Goal: Task Accomplishment & Management: Complete application form

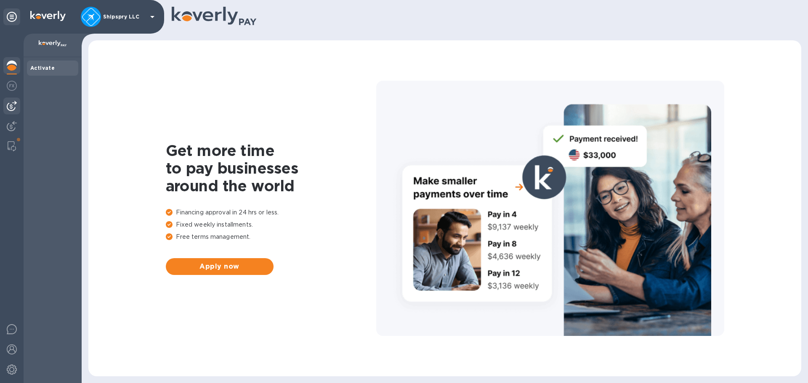
click at [3, 104] on div at bounding box center [11, 106] width 17 height 17
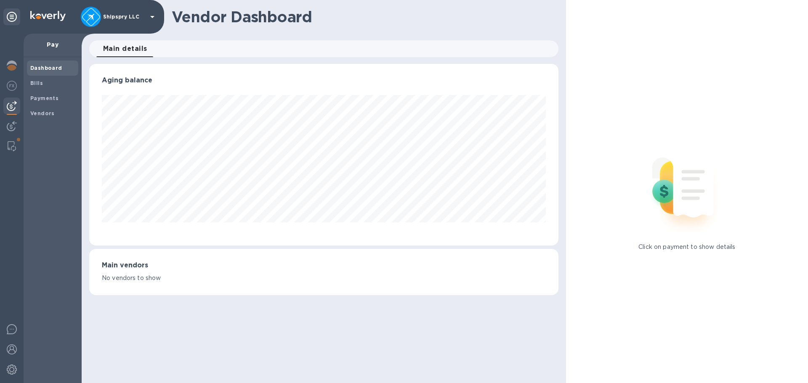
scroll to position [182, 469]
click at [40, 111] on b "Vendors" at bounding box center [42, 113] width 24 height 6
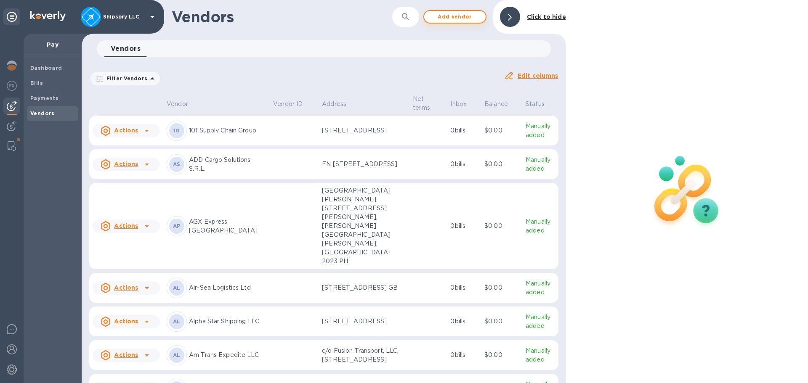
click at [468, 14] on span "Add vendor" at bounding box center [455, 17] width 48 height 10
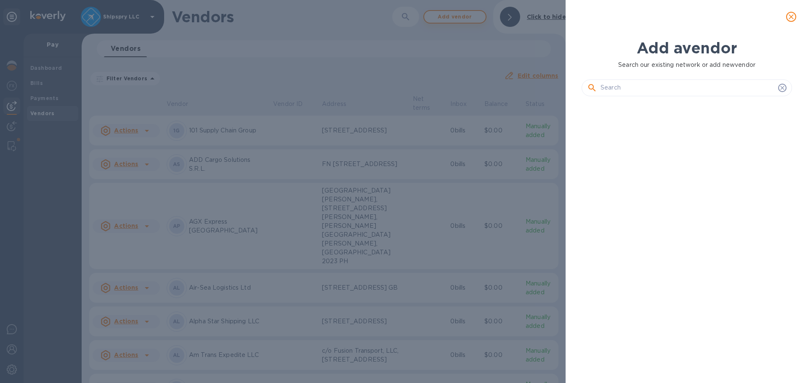
scroll to position [252, 214]
click at [666, 86] on input "text" at bounding box center [687, 88] width 174 height 13
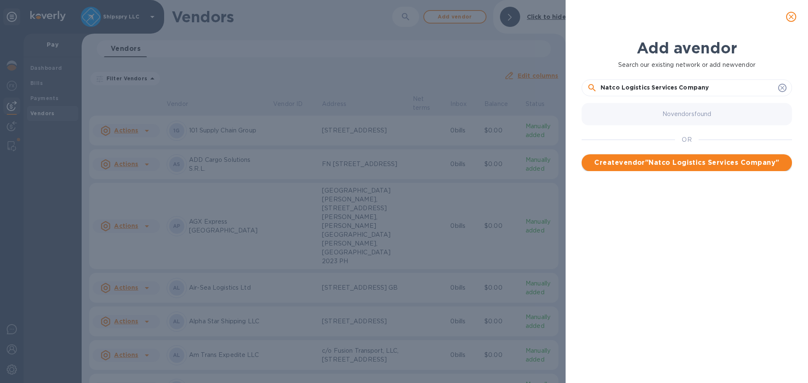
type input "Natco Logistics Services Company"
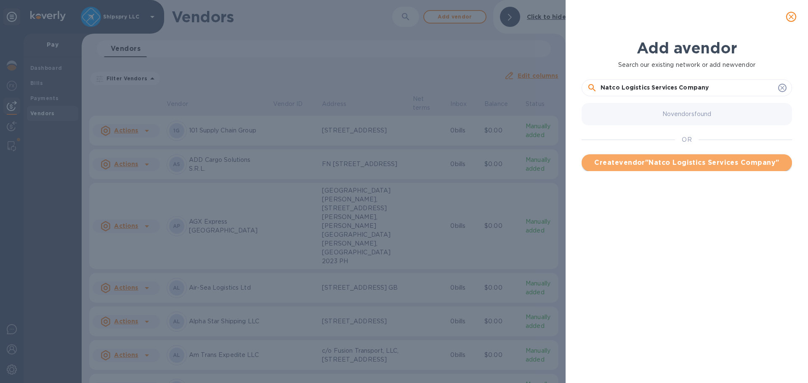
click at [658, 163] on span "Create vendor " Natco Logistics Services Company "" at bounding box center [686, 163] width 197 height 10
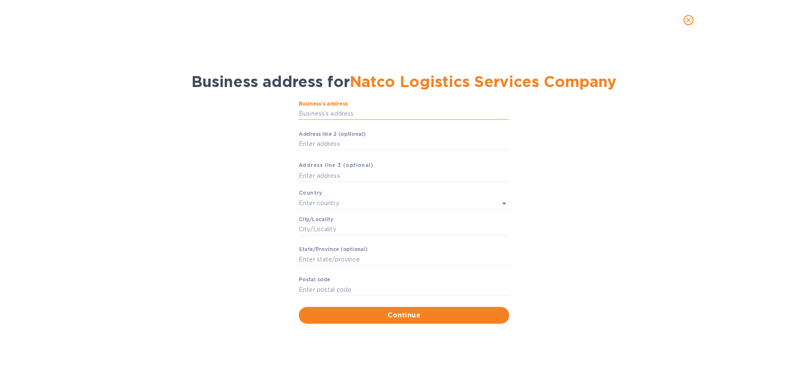
drag, startPoint x: 356, startPoint y: 109, endPoint x: 347, endPoint y: 114, distance: 10.4
click at [354, 111] on input "Business’s аddress" at bounding box center [404, 114] width 210 height 13
click at [345, 113] on input "Business’s аddress" at bounding box center [404, 114] width 210 height 13
paste input "Suite No. 105, 1st Floor"
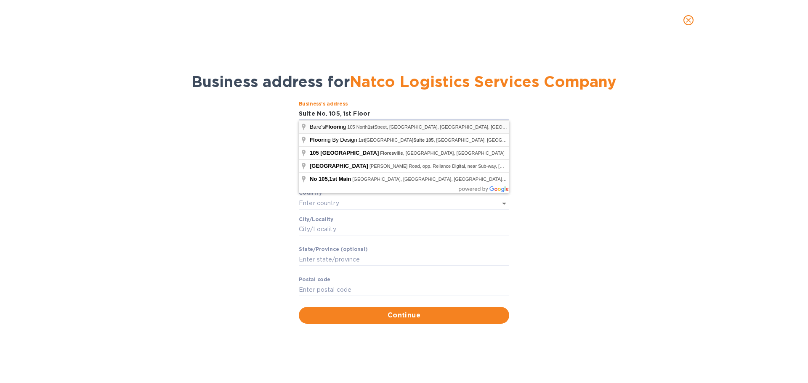
type input "Suite No. 105, 1st Floor"
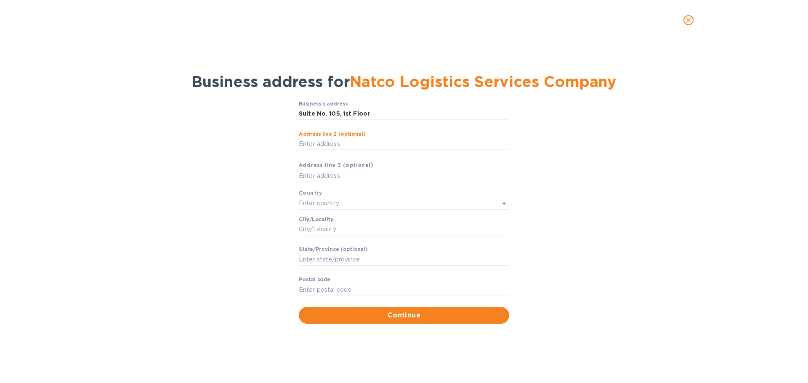
paste input "[GEOGRAPHIC_DATA], P.O Box: 54727"
type input "[GEOGRAPHIC_DATA], P.O Box: 54727"
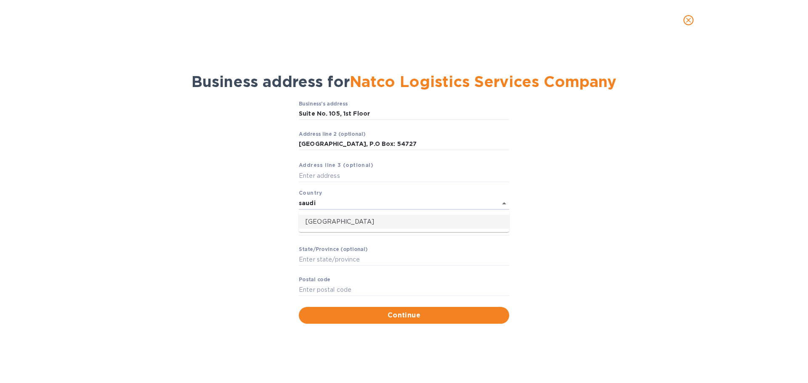
click at [343, 224] on p "[GEOGRAPHIC_DATA]" at bounding box center [403, 221] width 197 height 9
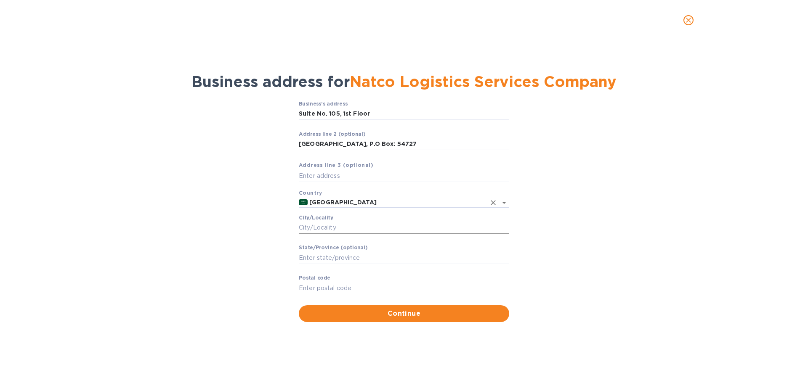
type input "[GEOGRAPHIC_DATA]"
click at [338, 231] on input "Сity/Locаlity" at bounding box center [404, 228] width 210 height 13
paste input "Jeddah"
type input "Jeddah"
type input "21524"
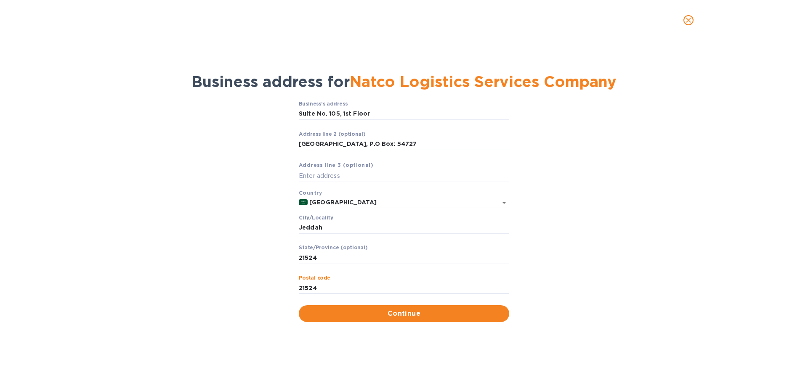
type input "21524"
click at [384, 315] on span "Continue" at bounding box center [403, 314] width 197 height 10
